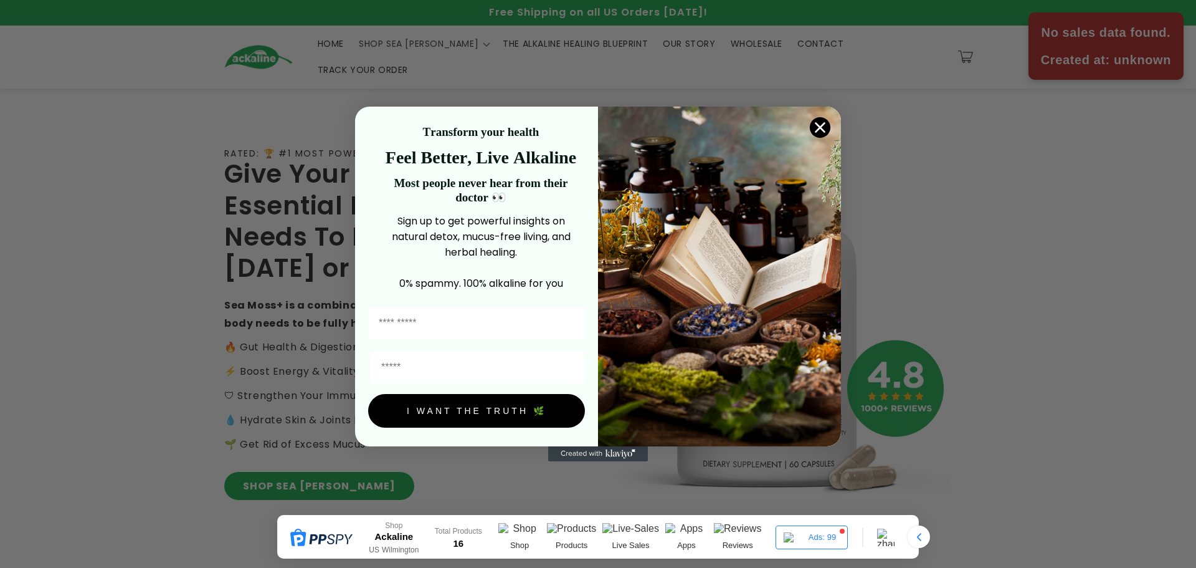
click at [817, 120] on circle "Close dialog" at bounding box center [820, 127] width 21 height 21
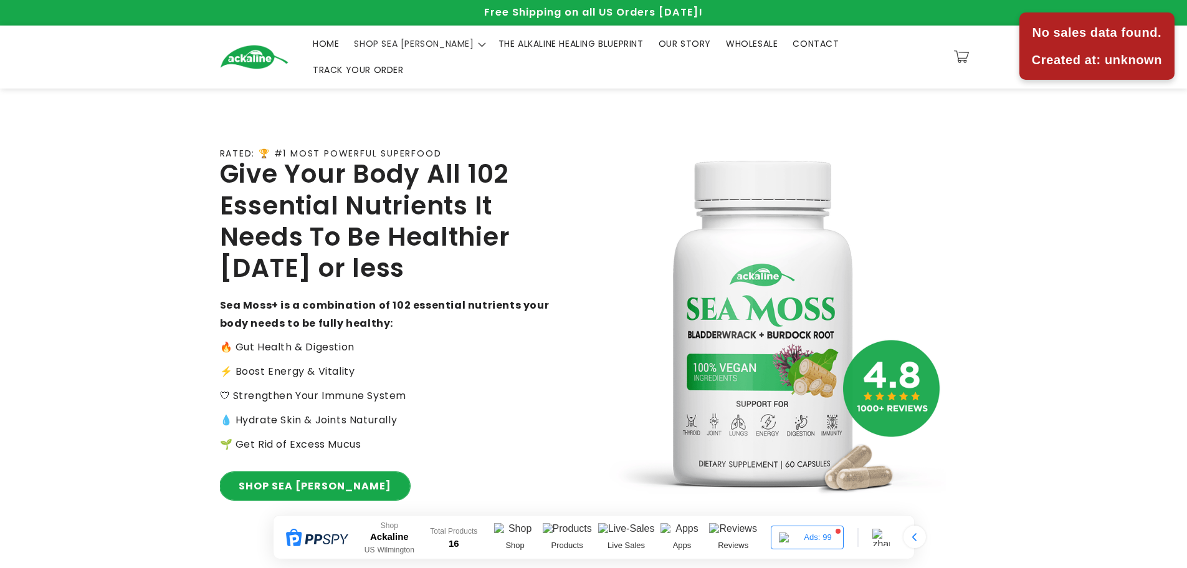
click at [297, 472] on link "SHOP SEA [PERSON_NAME]" at bounding box center [315, 486] width 190 height 28
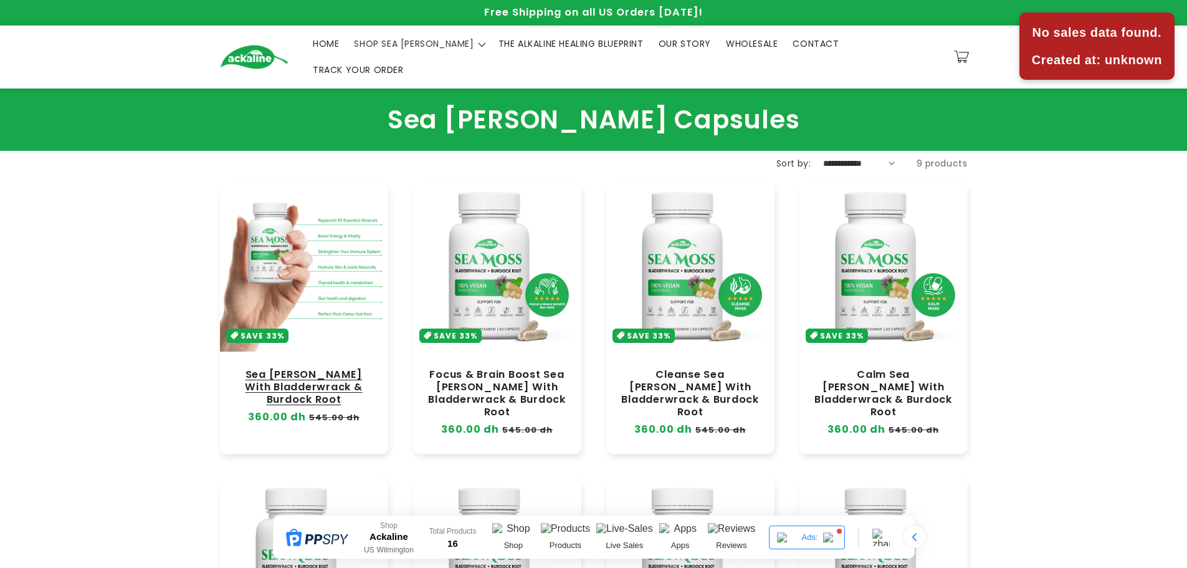
click at [318, 368] on link "Sea [PERSON_NAME] With Bladderwrack & Burdock Root" at bounding box center [303, 386] width 143 height 37
